Goal: Submit feedback/report problem: Submit feedback/report problem

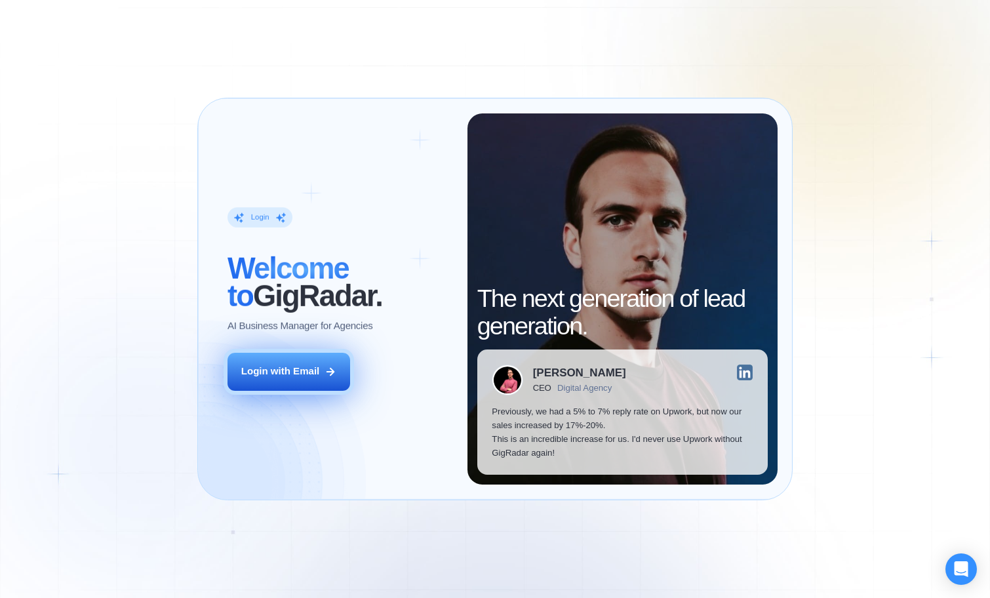
click at [281, 363] on button "Login with Email" at bounding box center [288, 372] width 123 height 39
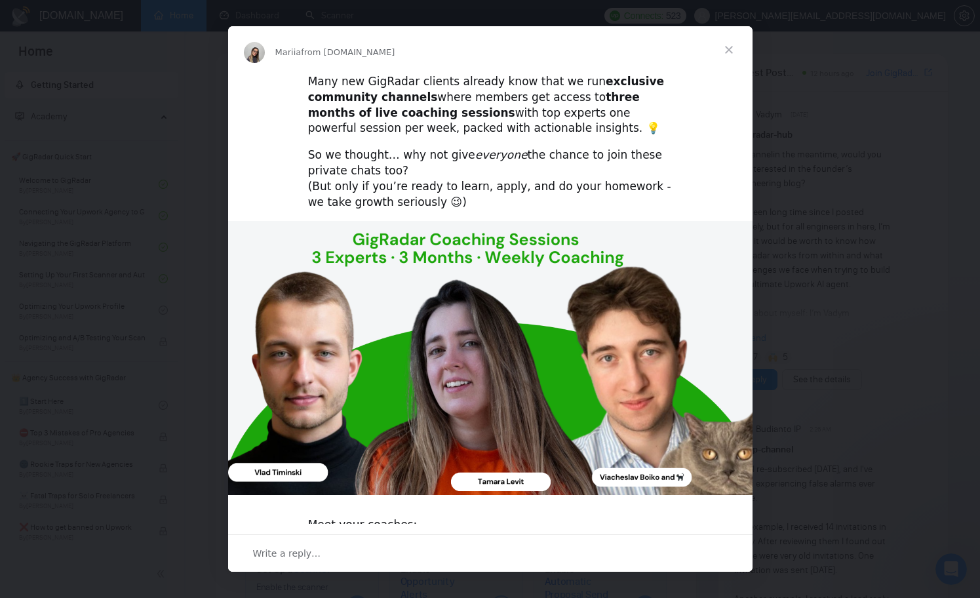
click at [732, 51] on span "Close" at bounding box center [728, 49] width 47 height 47
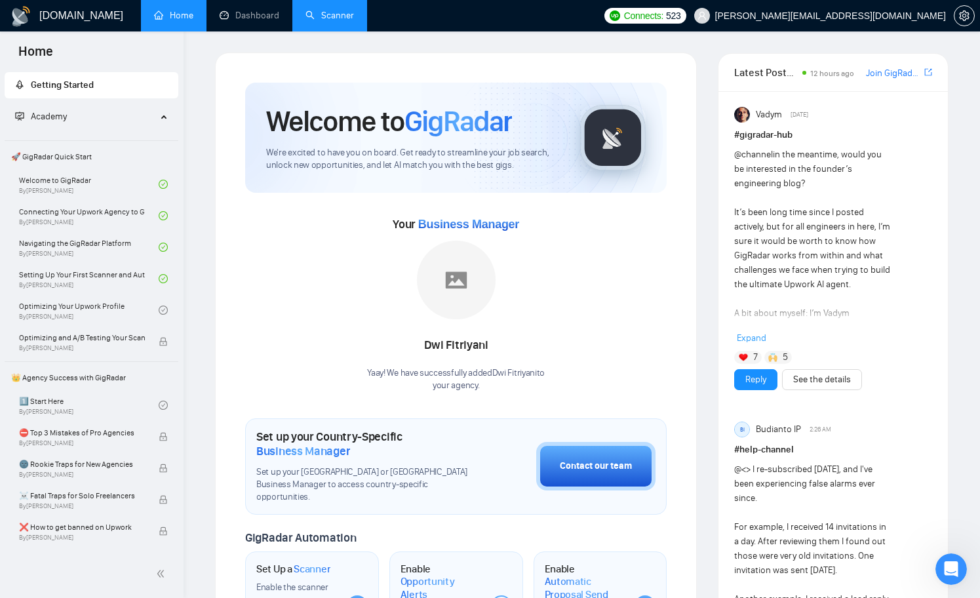
click at [317, 16] on link "Scanner" at bounding box center [329, 15] width 48 height 11
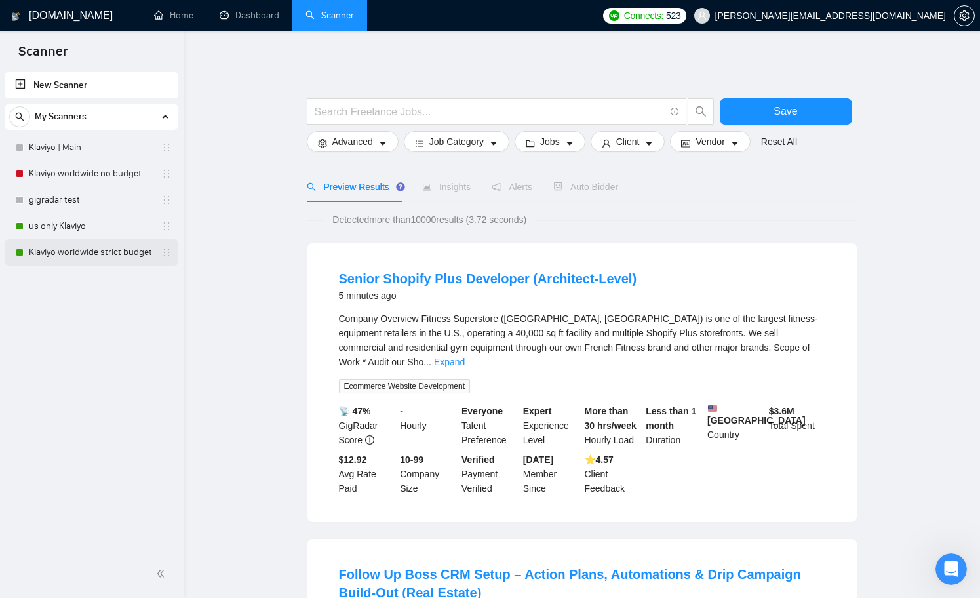
click at [128, 253] on link "Klaviyo worldwide strict budget" at bounding box center [91, 252] width 125 height 26
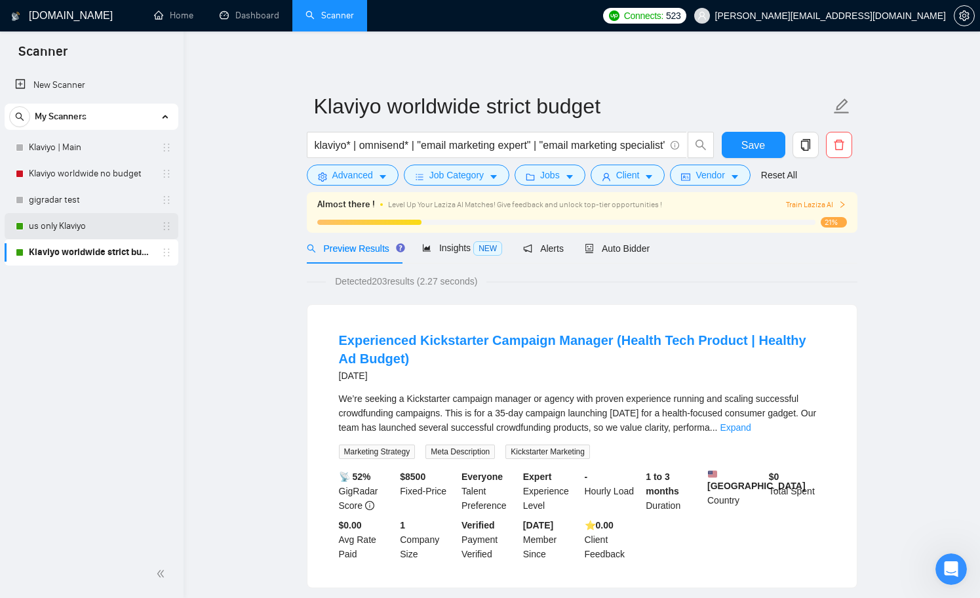
click at [64, 228] on link "us only Klaviyo" at bounding box center [91, 226] width 125 height 26
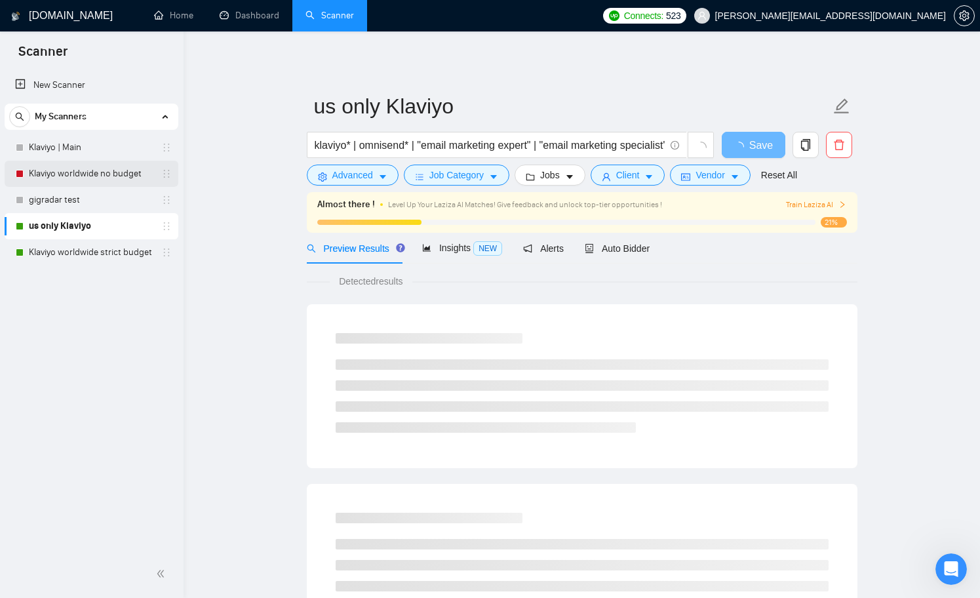
click at [83, 171] on link "Klaviyo worldwide no budget" at bounding box center [91, 174] width 125 height 26
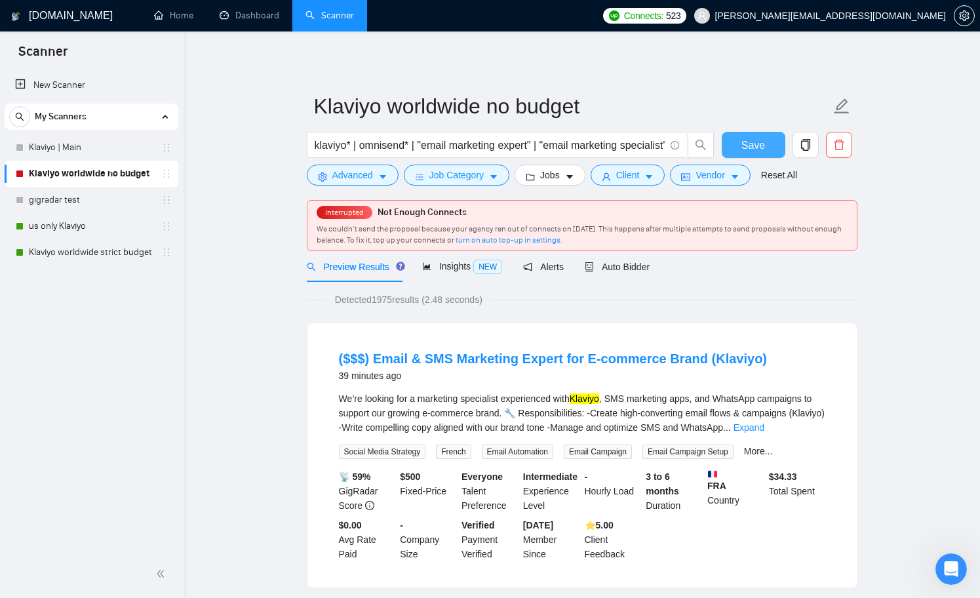
click at [750, 143] on span "Save" at bounding box center [753, 145] width 24 height 16
click at [944, 577] on div "Open Intercom Messenger" at bounding box center [948, 566] width 43 height 43
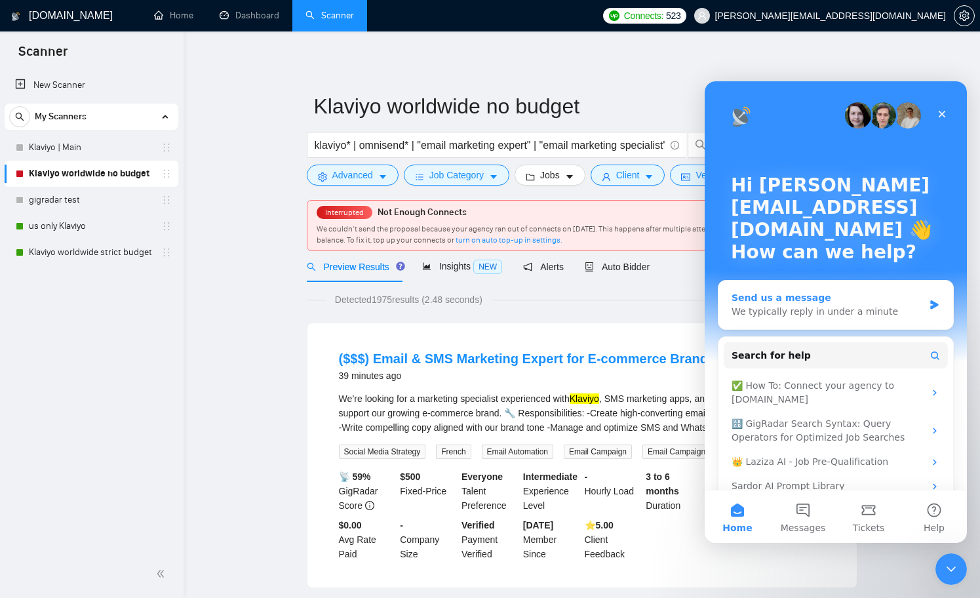
click at [796, 308] on div "We typically reply in under a minute" at bounding box center [827, 312] width 192 height 14
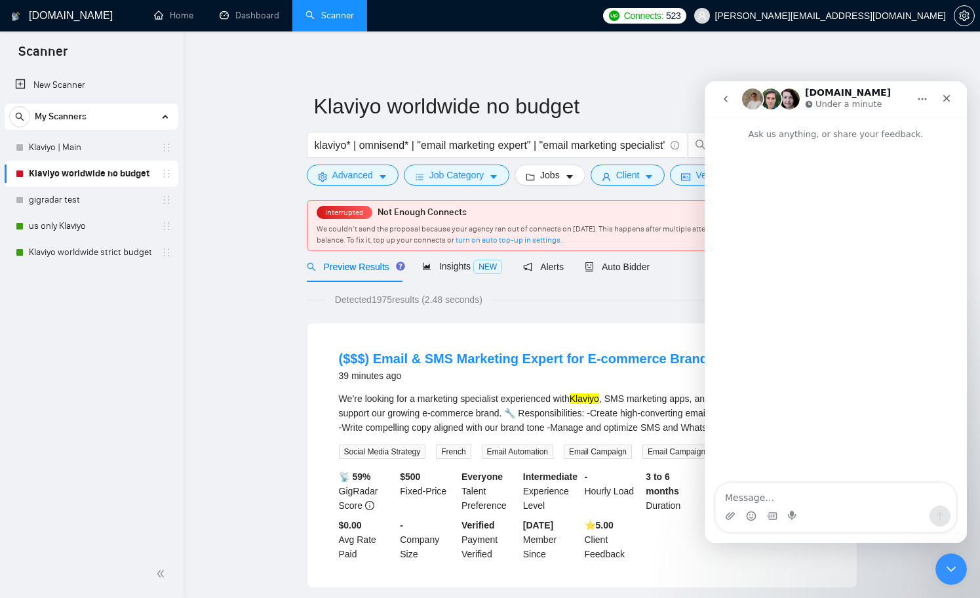
click at [728, 98] on icon "go back" at bounding box center [725, 99] width 10 height 10
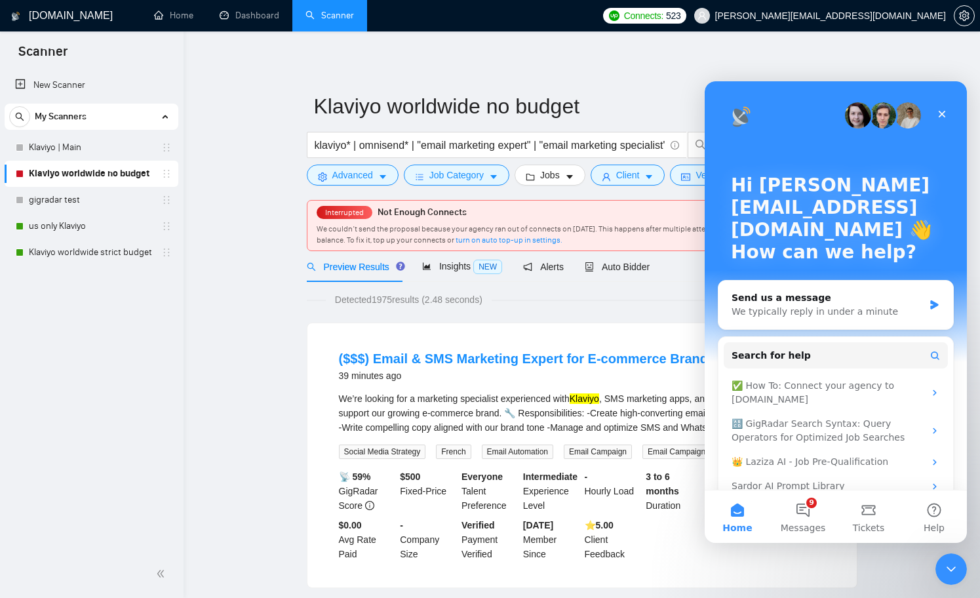
click at [568, 300] on div "Detected 1975 results (2.48 seconds)" at bounding box center [582, 299] width 551 height 14
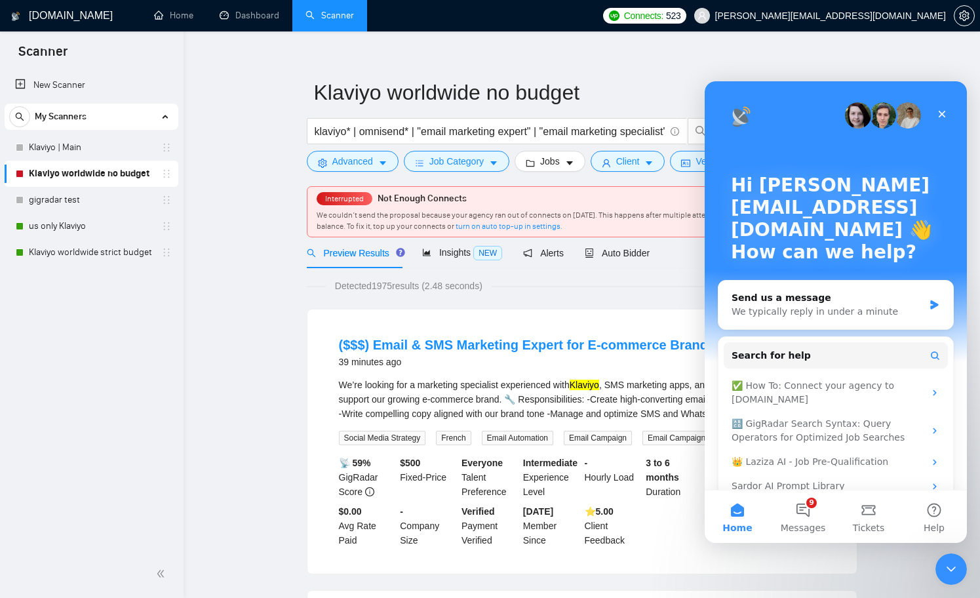
scroll to position [22, 0]
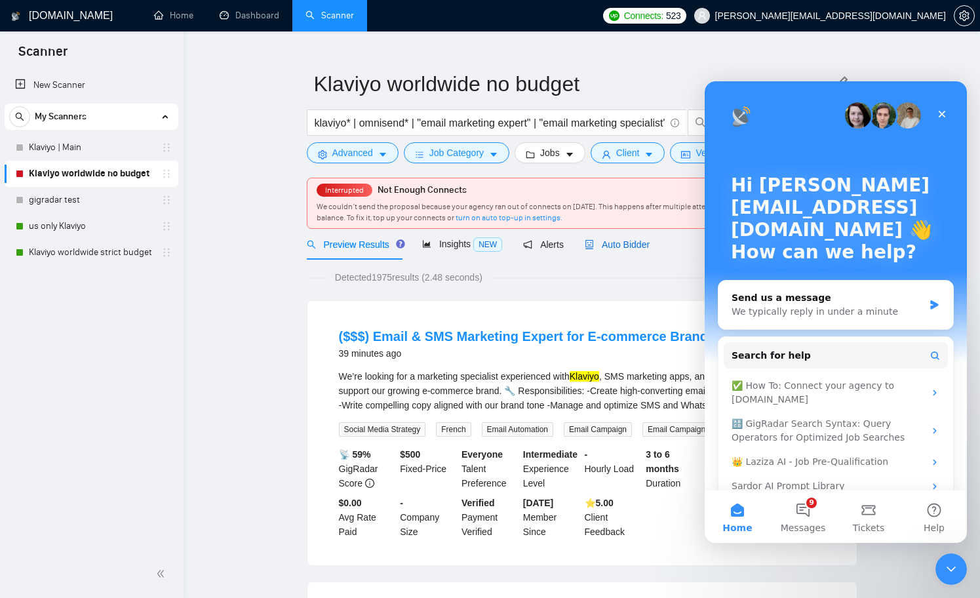
click at [623, 243] on span "Auto Bidder" at bounding box center [617, 244] width 65 height 10
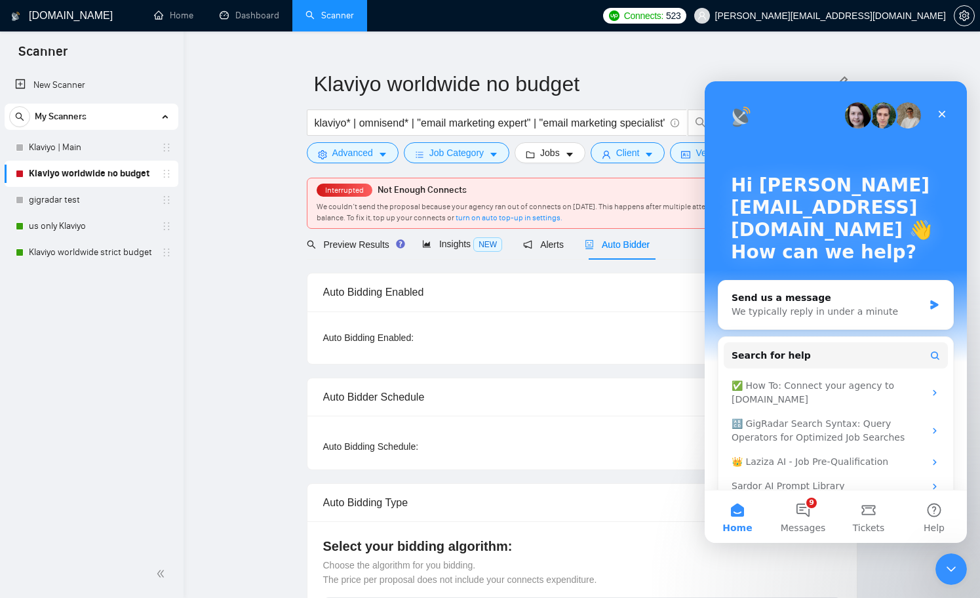
radio input "false"
radio input "true"
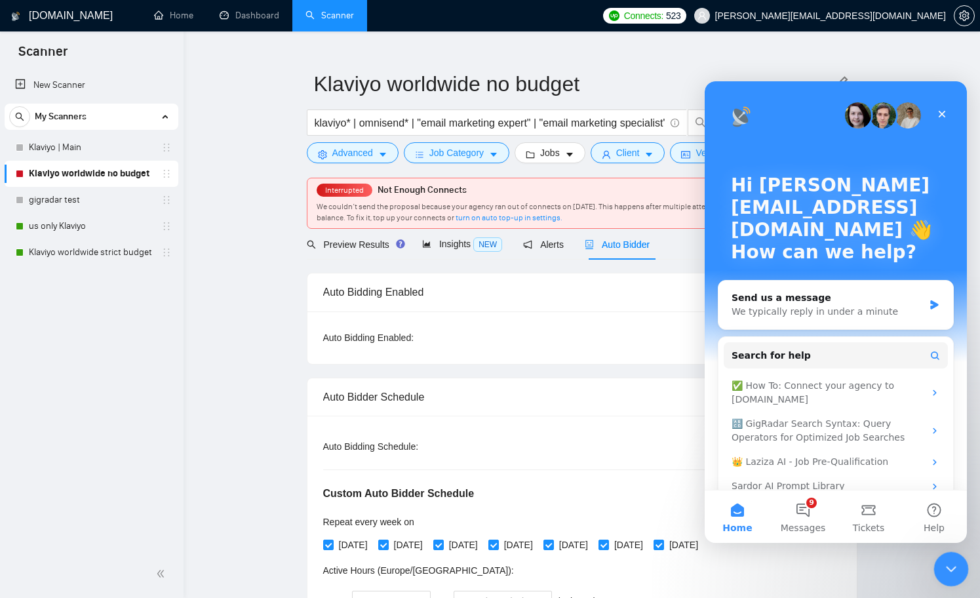
click at [947, 568] on icon "Close Intercom Messenger" at bounding box center [949, 567] width 16 height 16
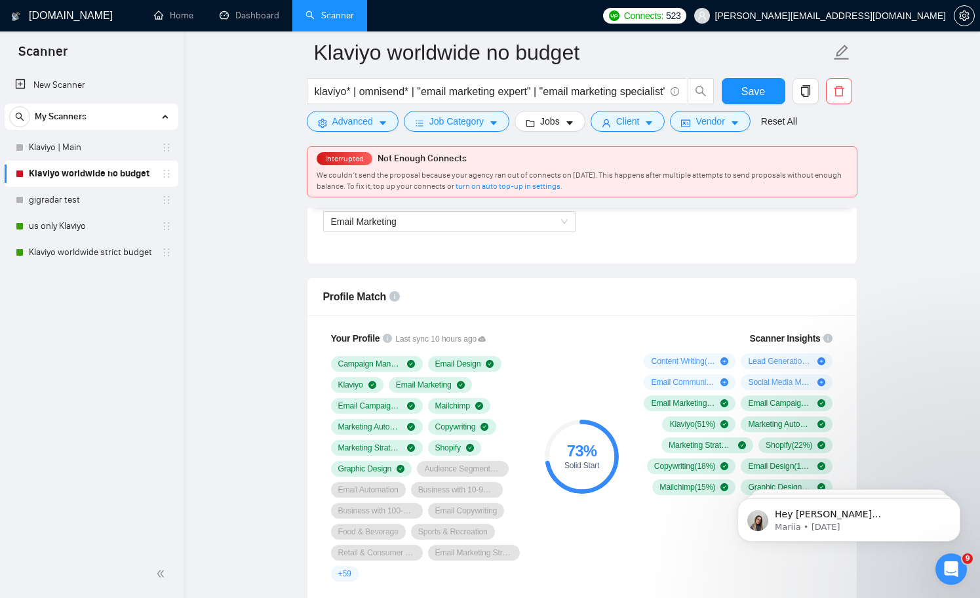
scroll to position [958, 0]
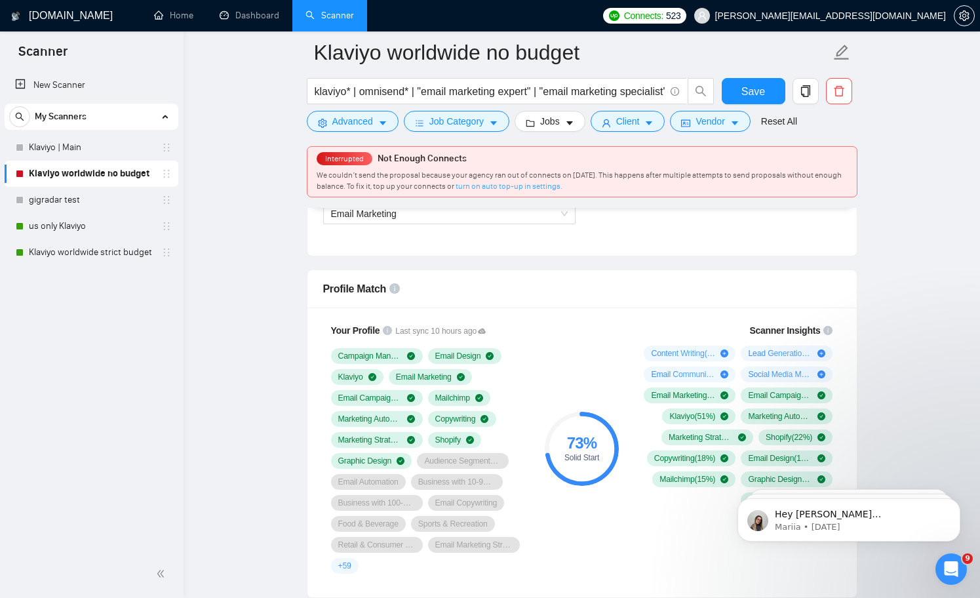
click at [494, 185] on link "turn on auto top-up in settings." at bounding box center [509, 186] width 107 height 9
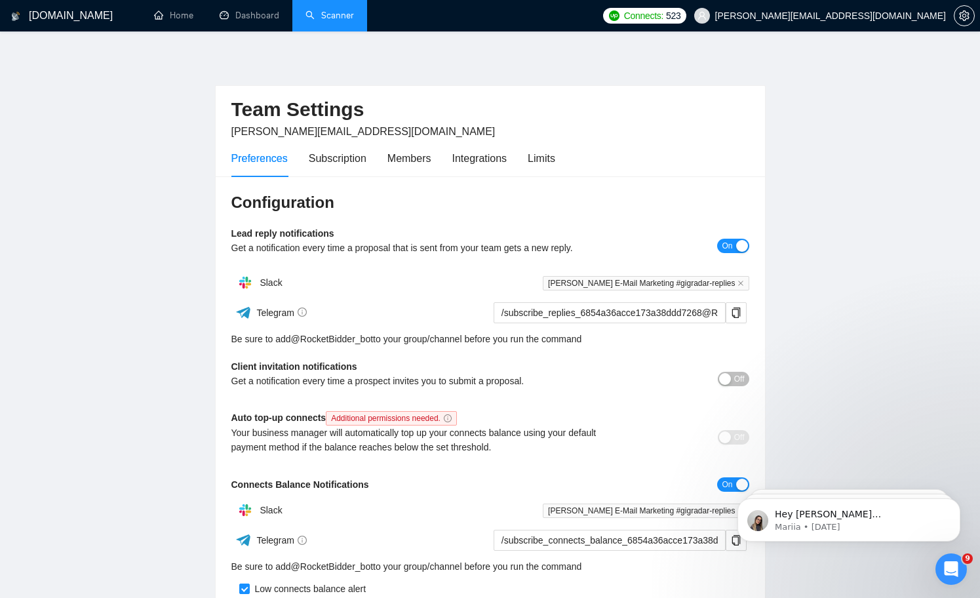
click at [637, 435] on div "Off" at bounding box center [684, 436] width 130 height 15
click at [750, 435] on div "Configuration Lead reply notifications Get a notification every time a proposal…" at bounding box center [490, 419] width 549 height 486
click at [941, 560] on div "Open Intercom Messenger" at bounding box center [948, 566] width 43 height 43
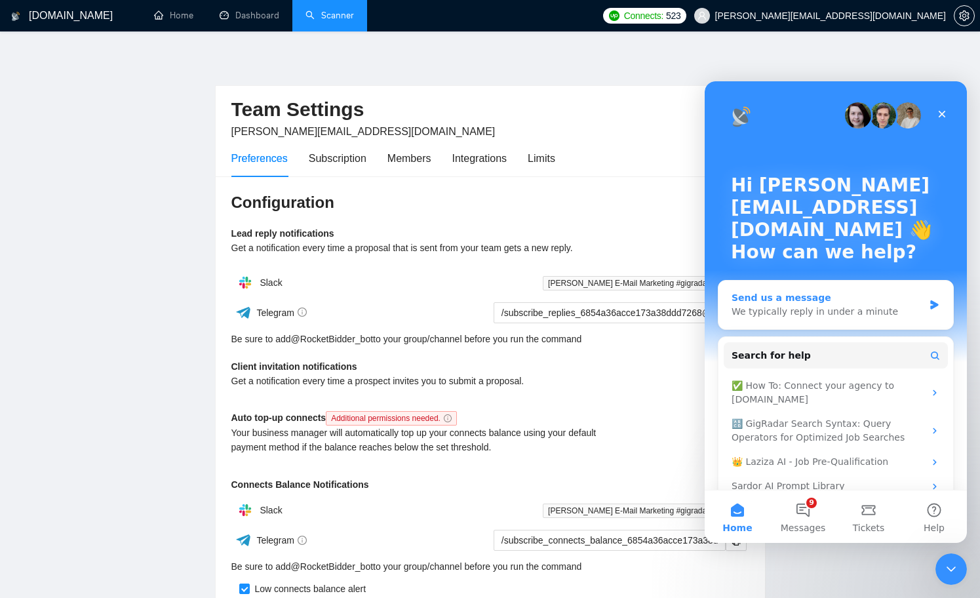
click at [819, 307] on div "We typically reply in under a minute" at bounding box center [827, 312] width 192 height 14
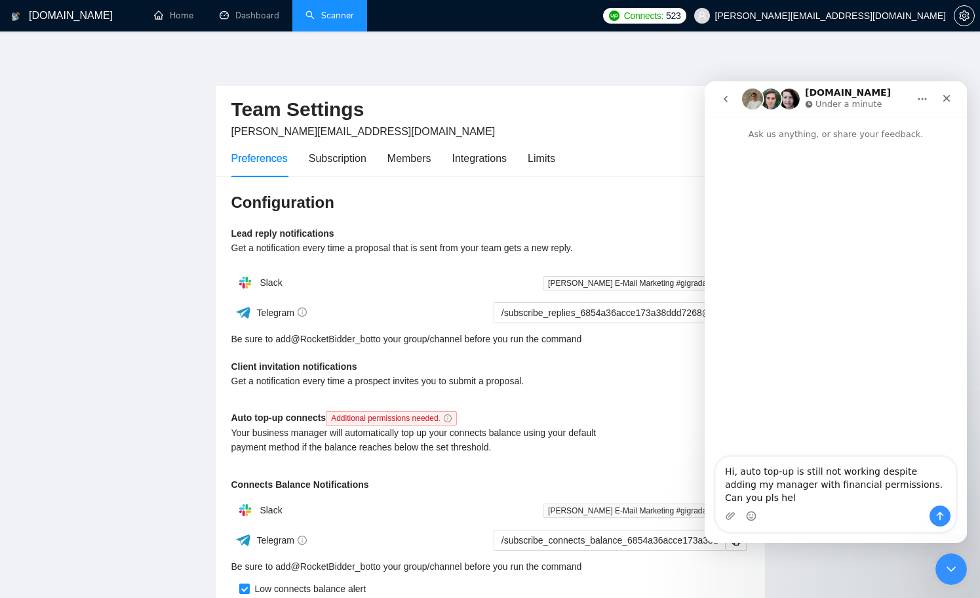
type textarea "Hi, auto top-up is still not working despite adding my manager with financial p…"
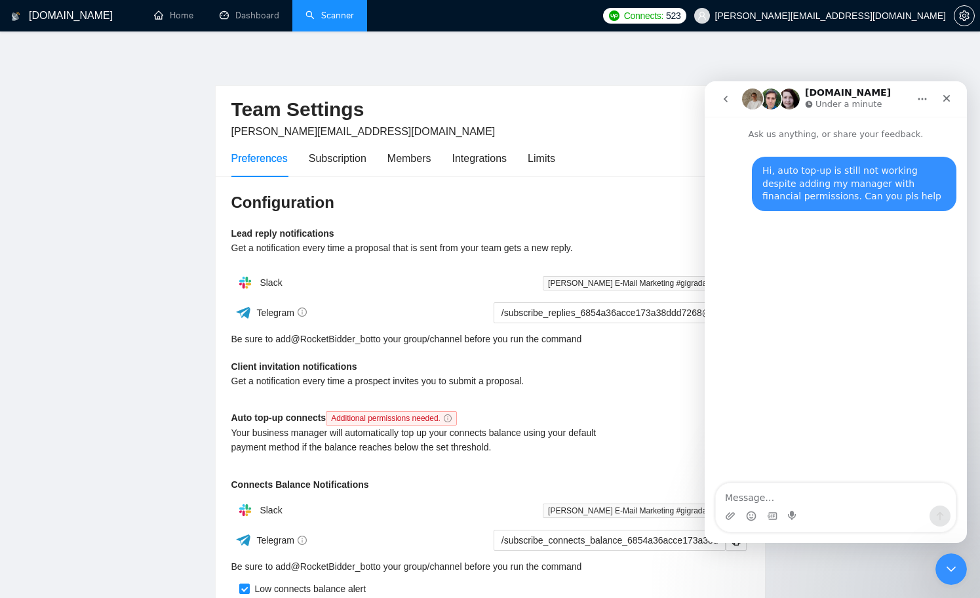
type textarea "T"
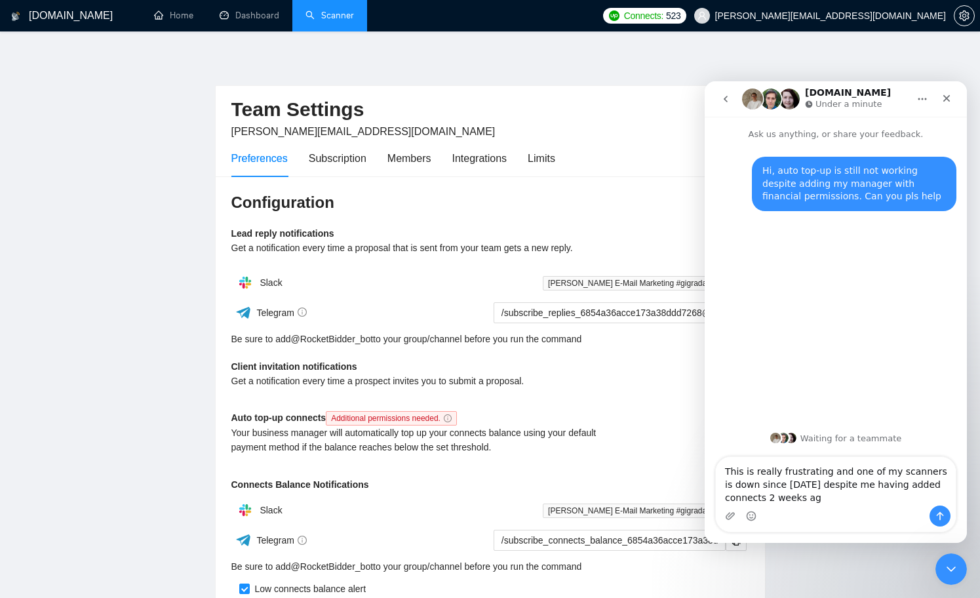
type textarea "This is really frustrating and one of my scanners is down since sept 22 despite…"
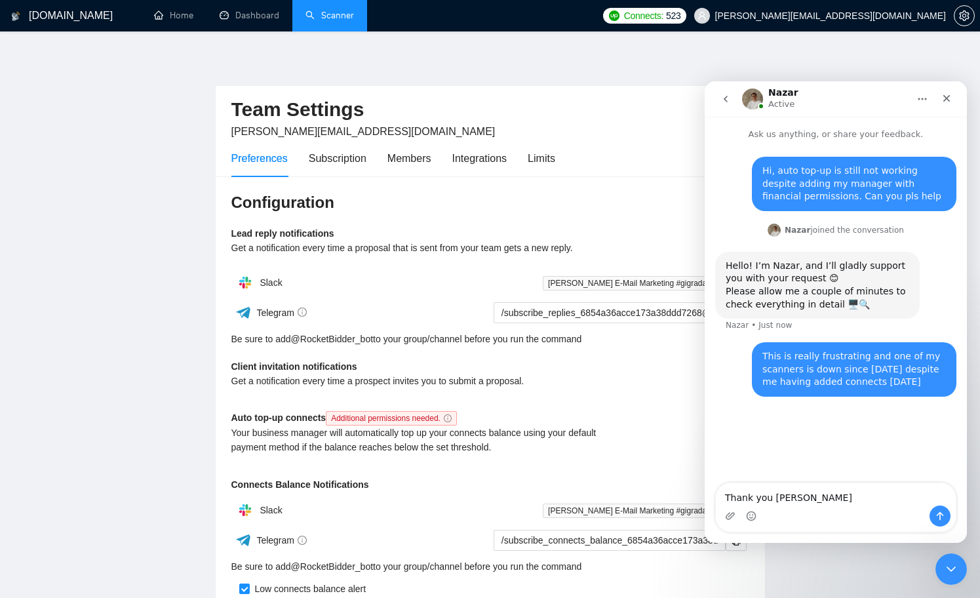
type textarea "Thank you Nazar"
